Goal: Entertainment & Leisure: Consume media (video, audio)

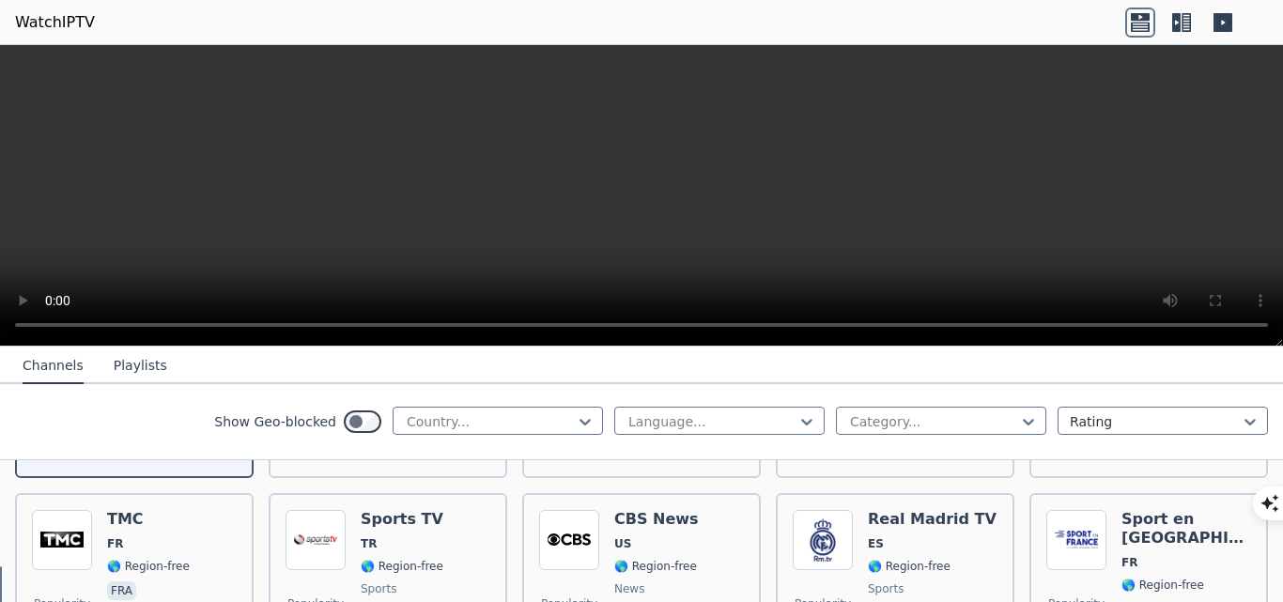
scroll to position [846, 0]
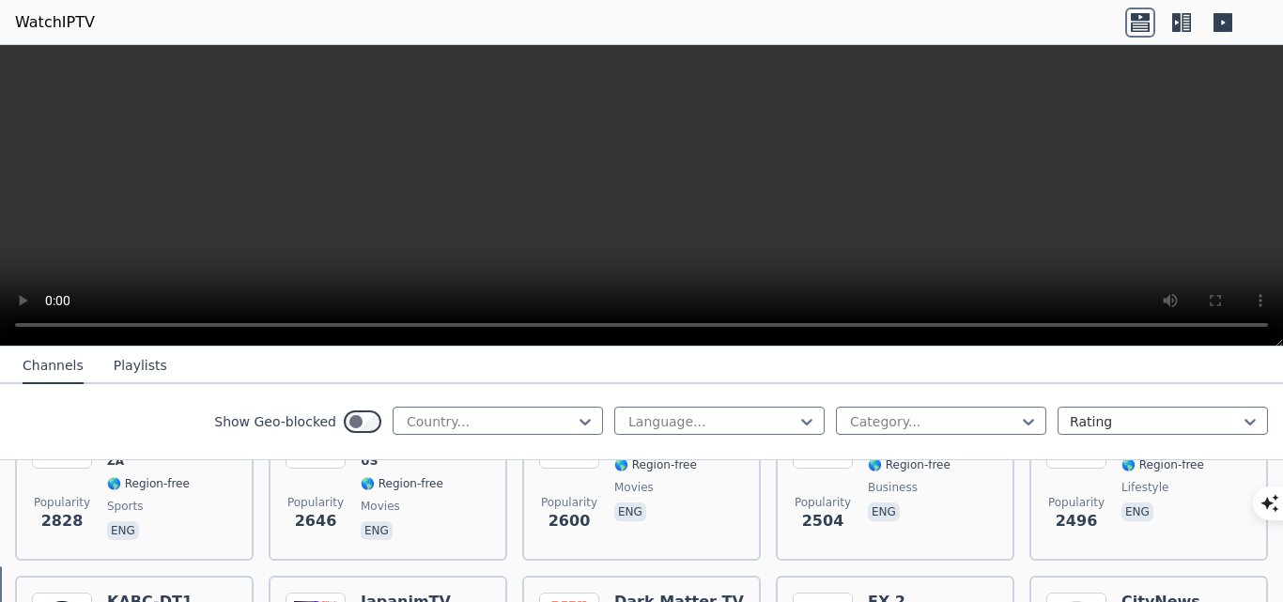
click at [1180, 18] on icon at bounding box center [1177, 22] width 8 height 19
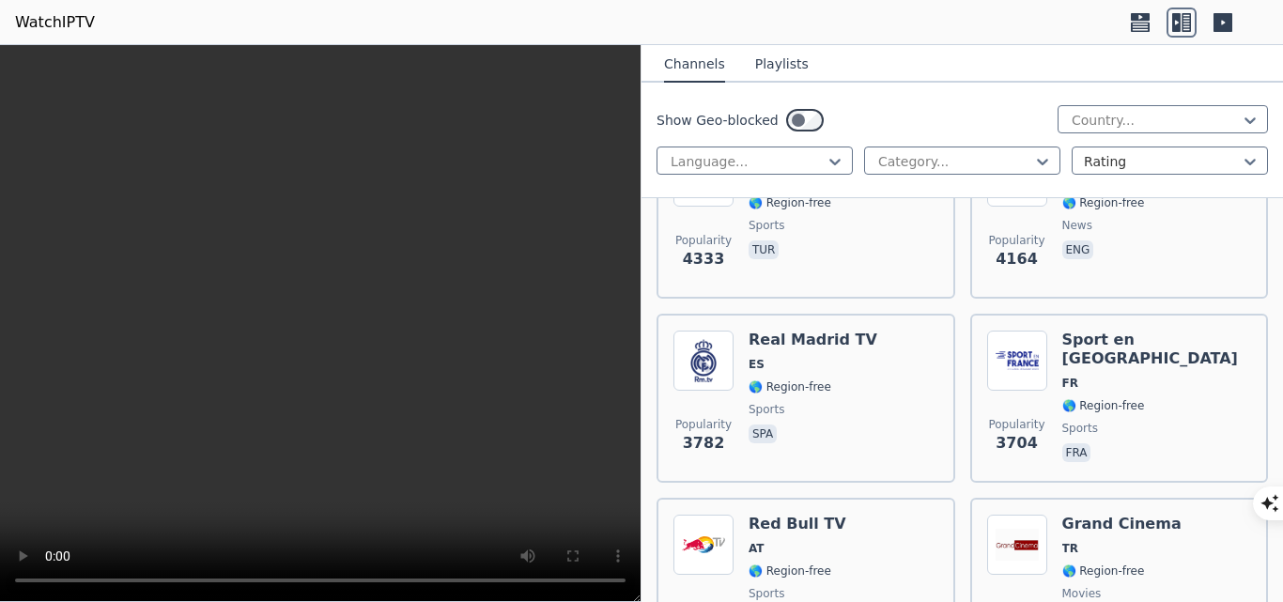
click at [1034, 167] on icon at bounding box center [1043, 161] width 19 height 19
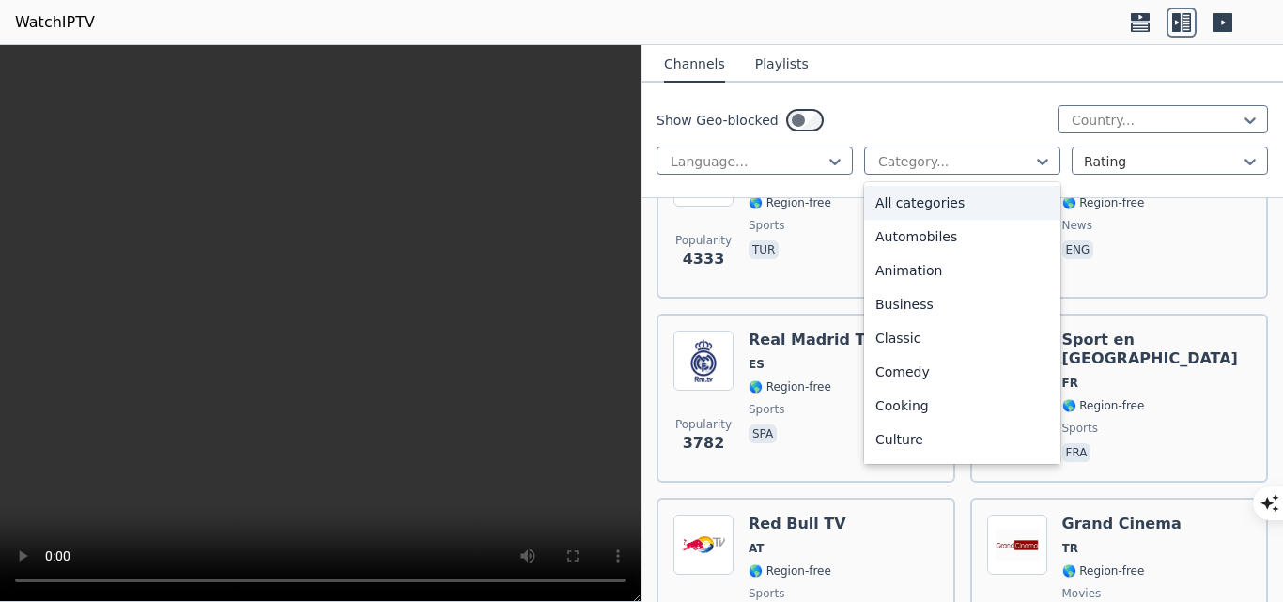
click at [1116, 113] on div at bounding box center [1155, 120] width 171 height 19
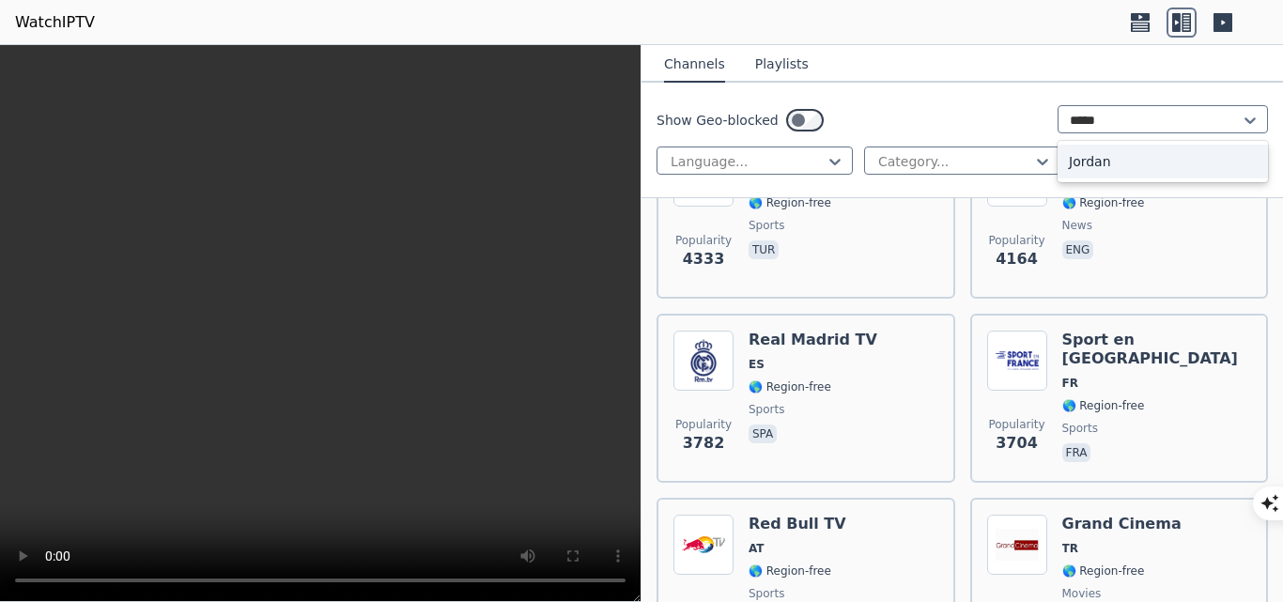
type input "******"
click at [1081, 163] on div "Jordan" at bounding box center [1163, 162] width 210 height 34
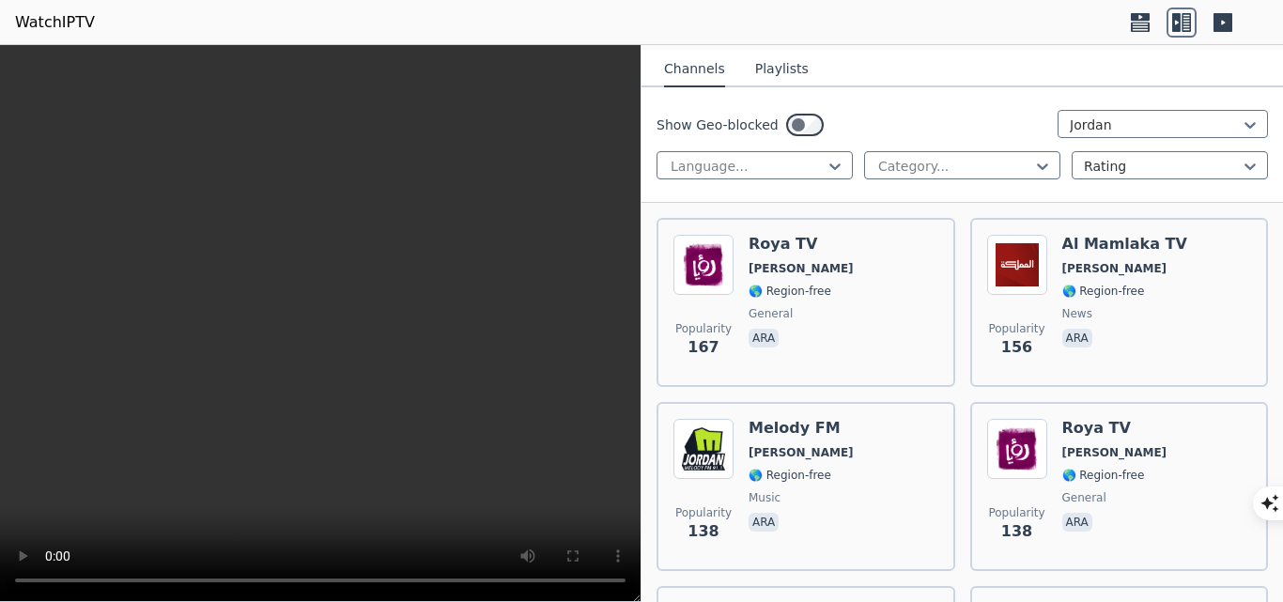
scroll to position [282, 0]
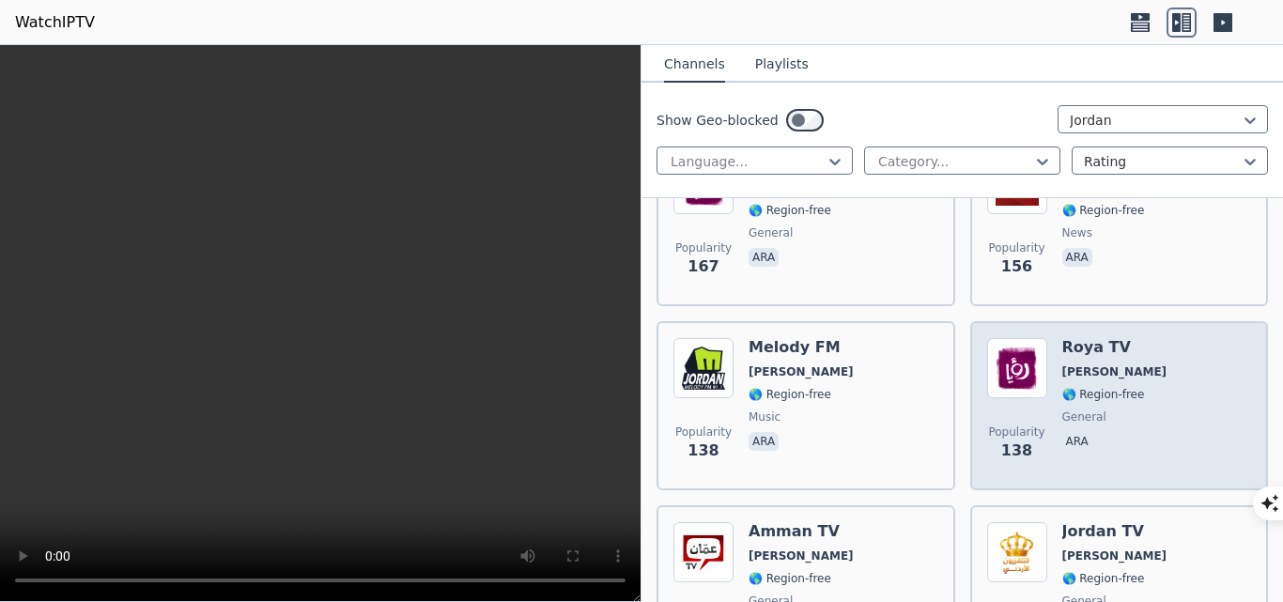
click at [1018, 344] on img at bounding box center [1017, 368] width 60 height 60
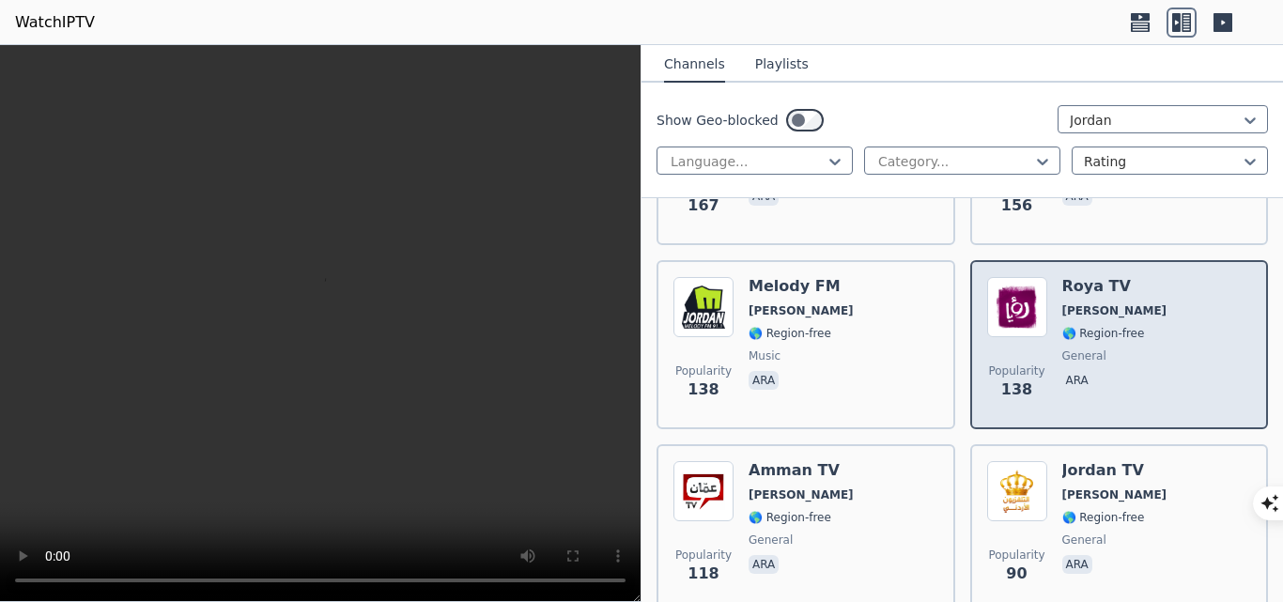
scroll to position [376, 0]
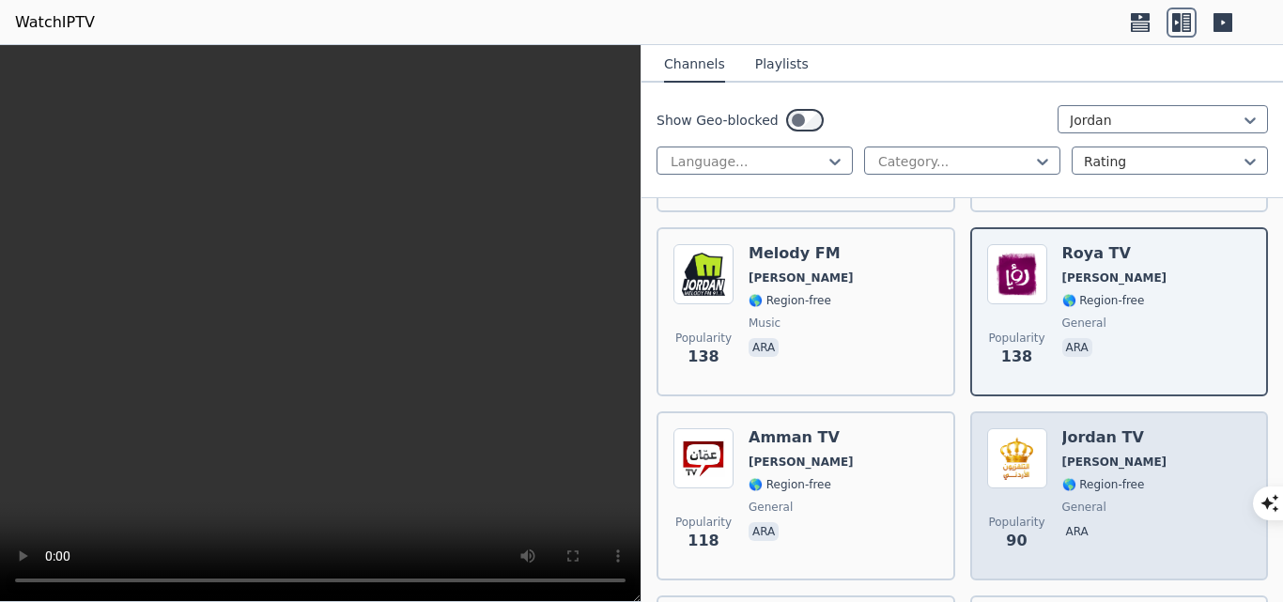
click at [1034, 445] on img at bounding box center [1017, 458] width 60 height 60
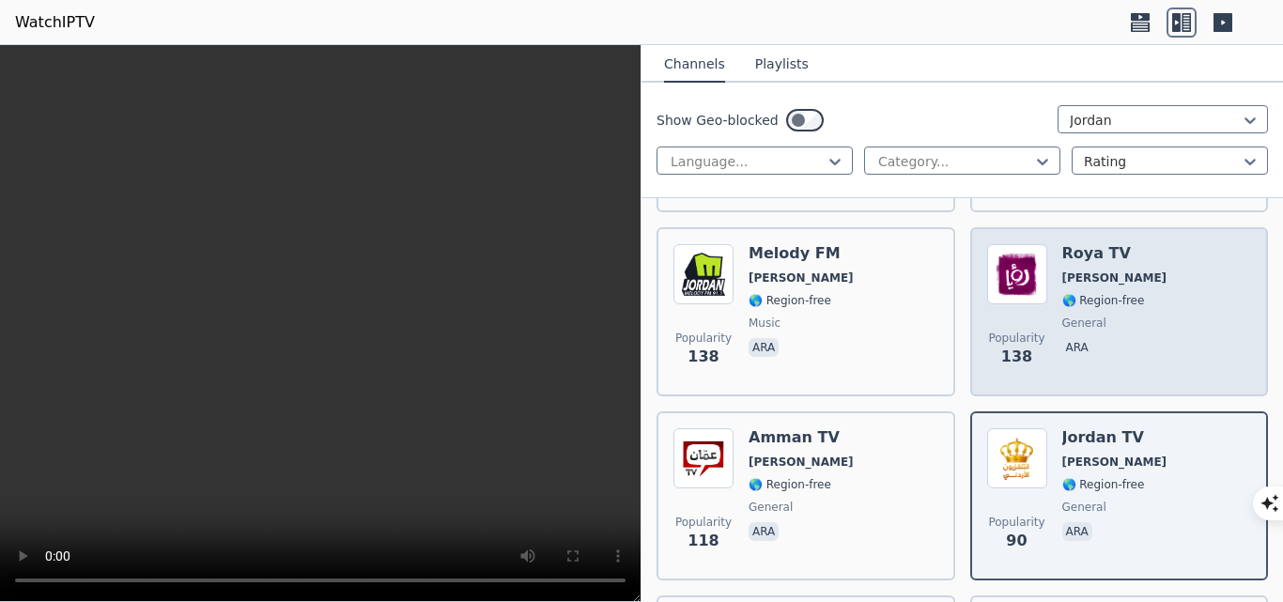
click at [1030, 281] on img at bounding box center [1017, 274] width 60 height 60
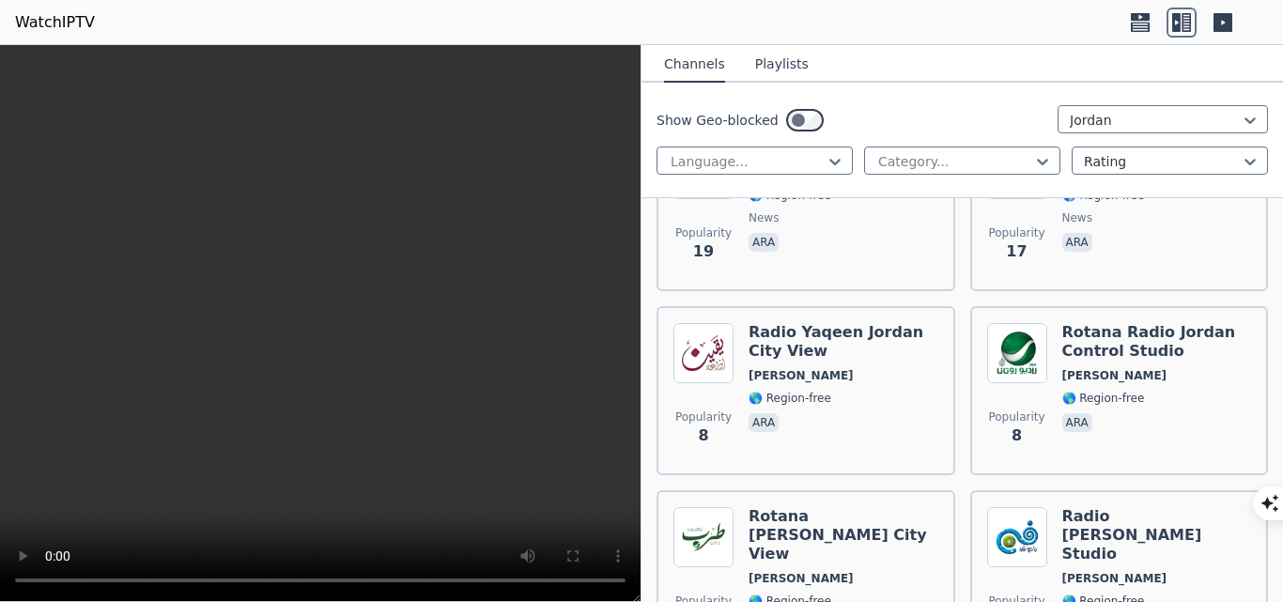
scroll to position [1221, 0]
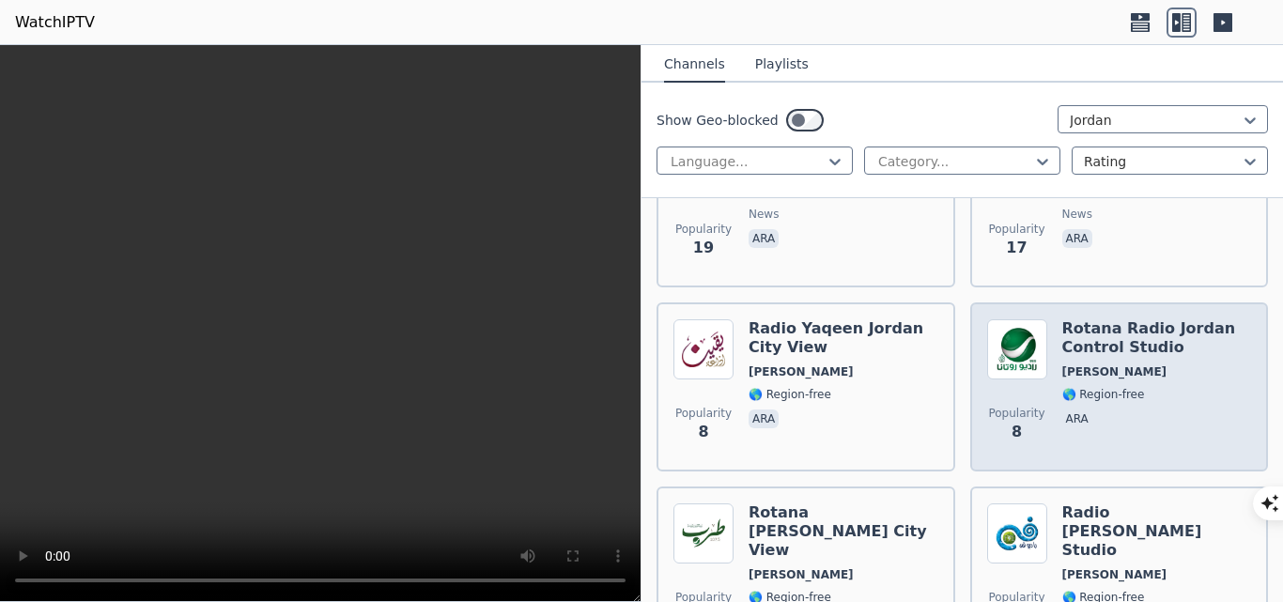
click at [1073, 319] on h6 "Rotana Radio Jordan Control Studio" at bounding box center [1158, 338] width 190 height 38
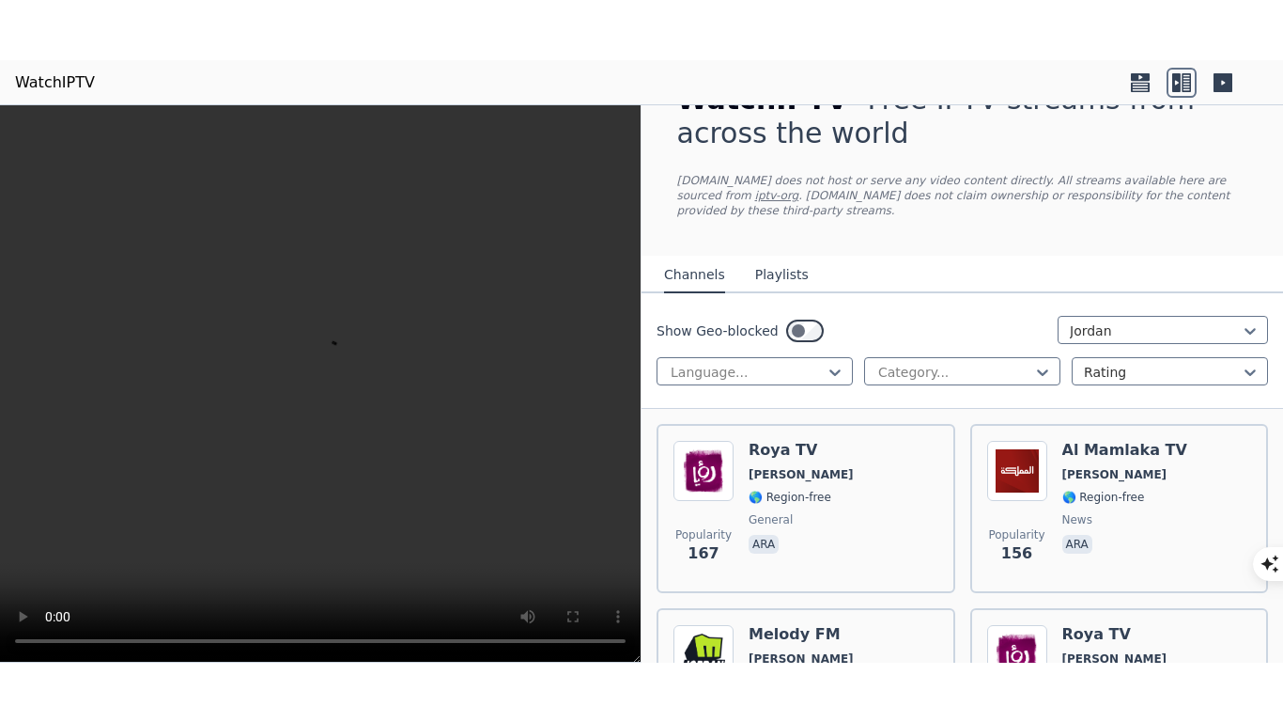
scroll to position [0, 0]
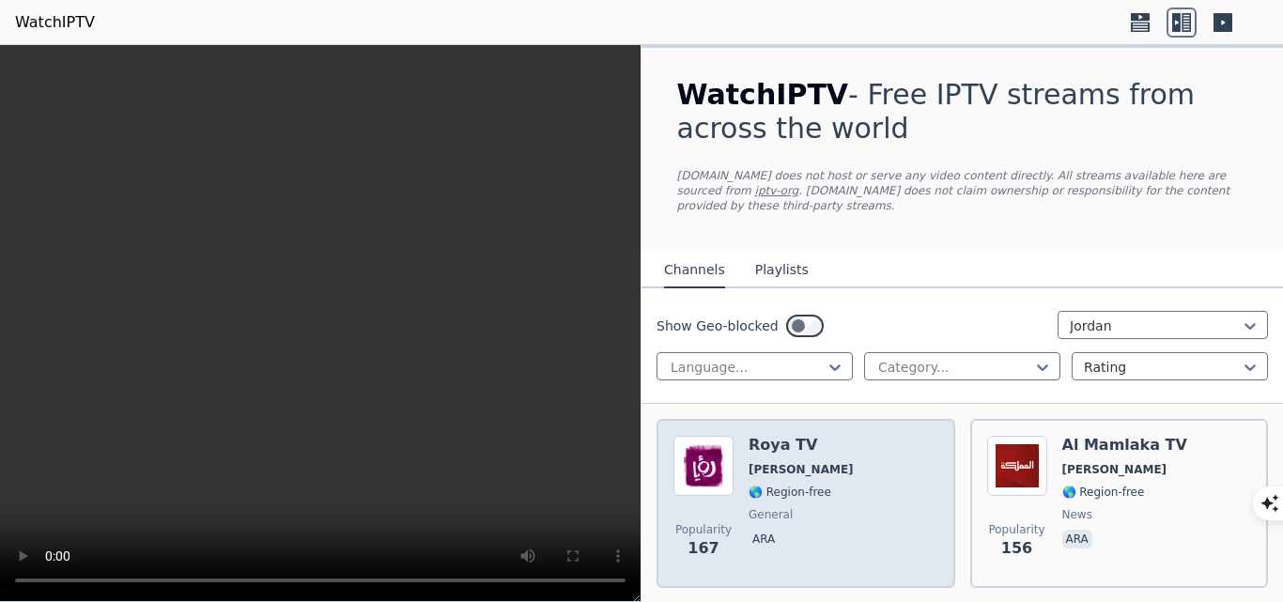
click at [707, 455] on img at bounding box center [704, 466] width 60 height 60
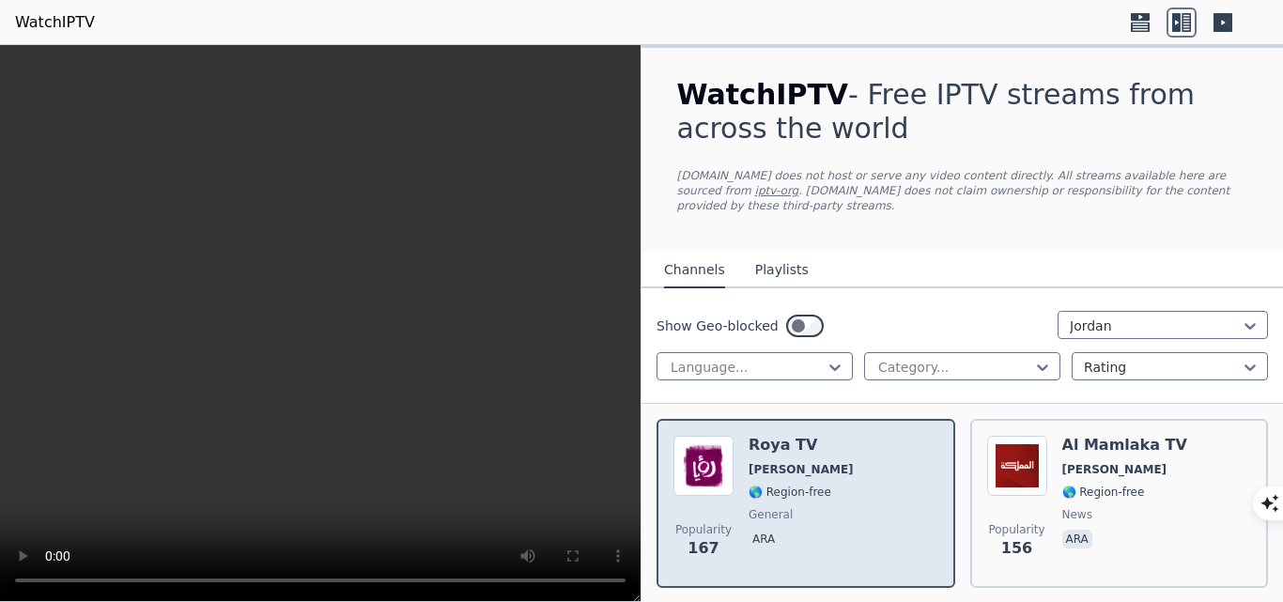
click at [707, 455] on img at bounding box center [704, 466] width 60 height 60
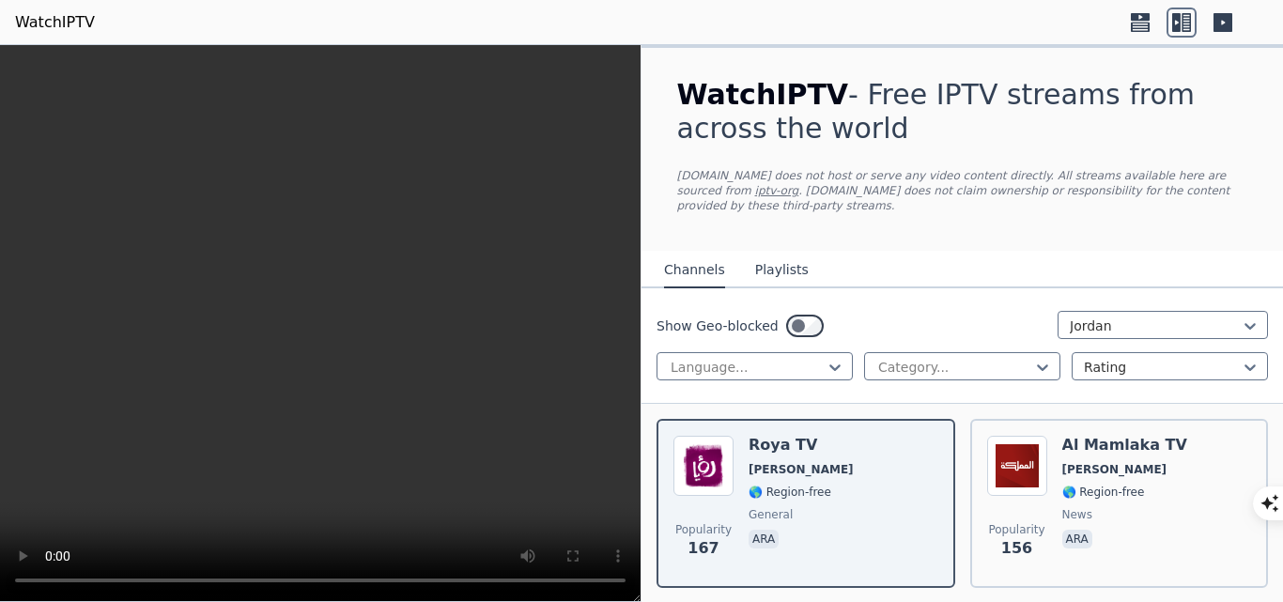
drag, startPoint x: 580, startPoint y: 551, endPoint x: 582, endPoint y: 632, distance: 81.8
type textarea "***** *******"
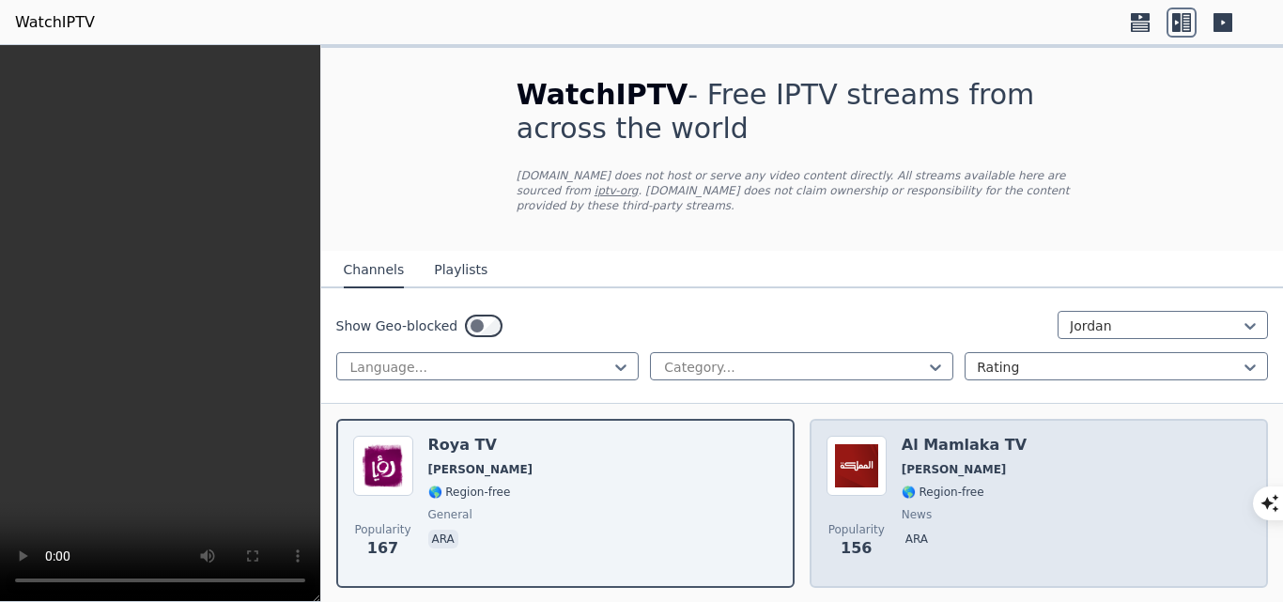
click at [859, 464] on img at bounding box center [857, 466] width 60 height 60
